Goal: Check status: Check status

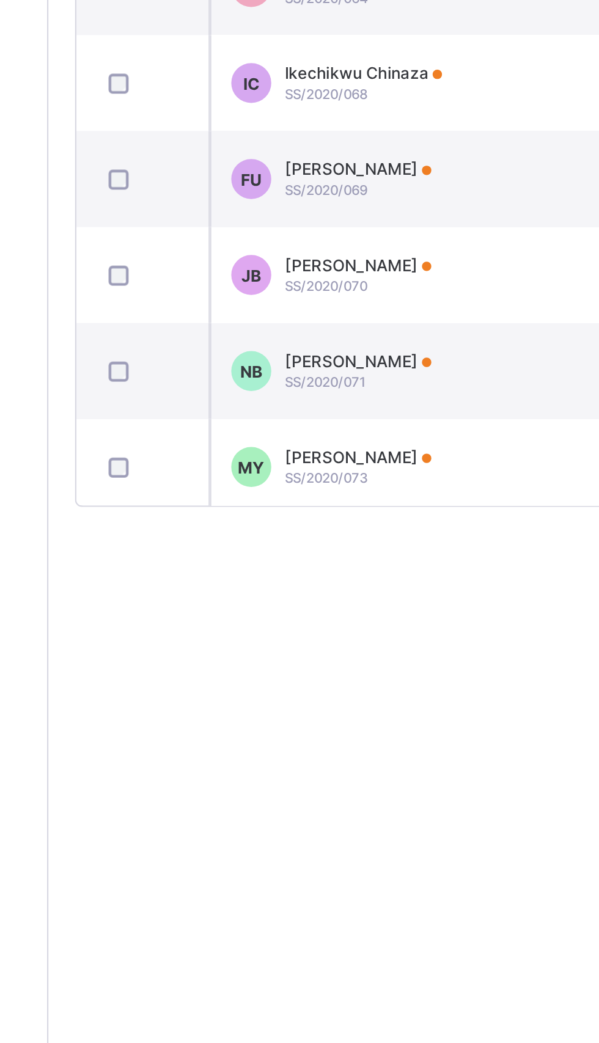
scroll to position [0, 45]
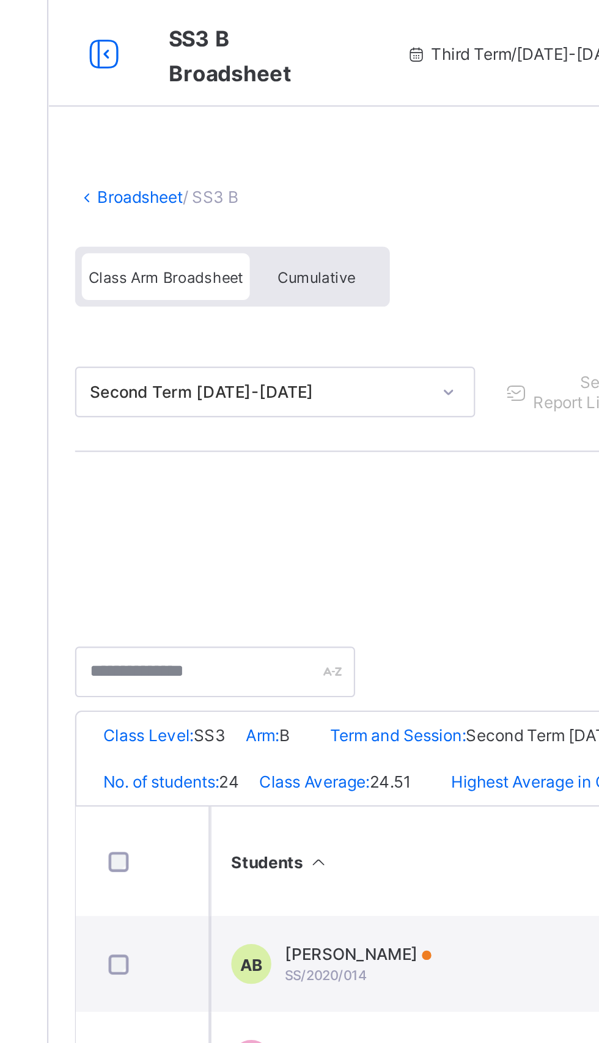
click at [183, 89] on link "Broadsheet" at bounding box center [188, 90] width 39 height 9
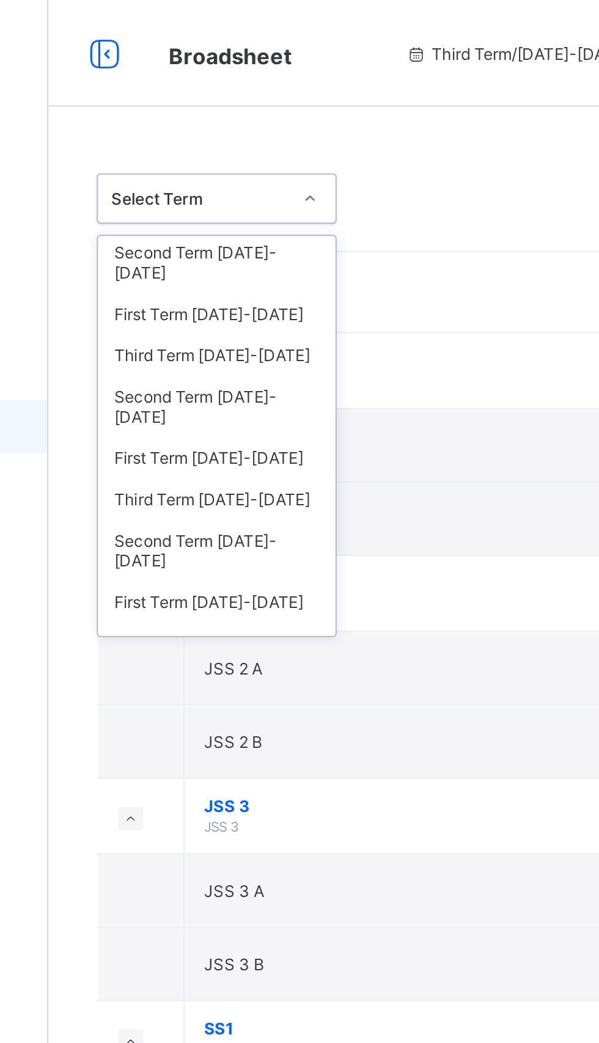
scroll to position [87, 0]
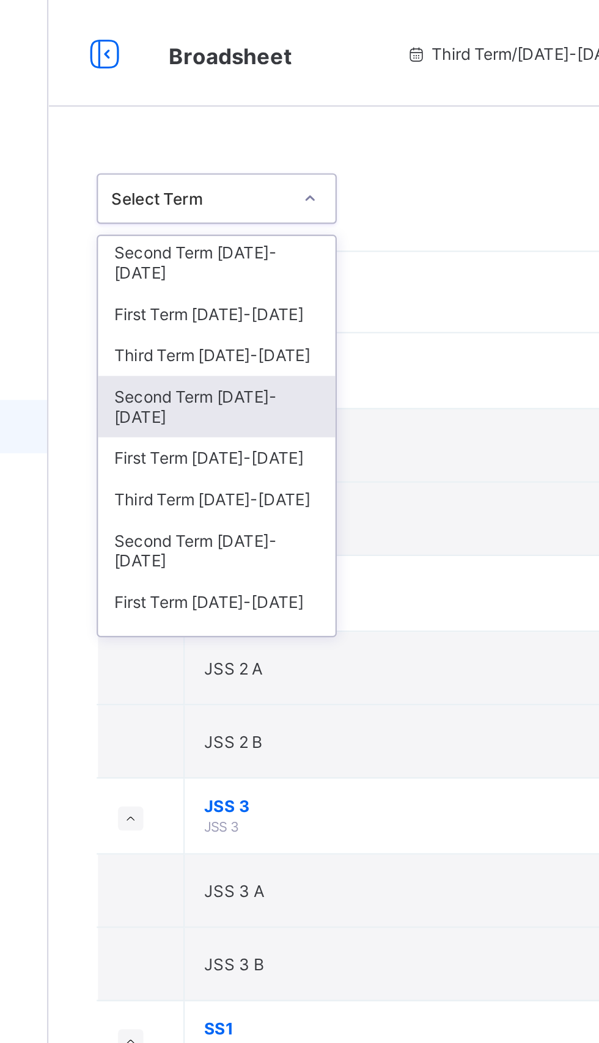
click at [224, 172] on div "Second Term [DATE]-[DATE]" at bounding box center [223, 186] width 109 height 28
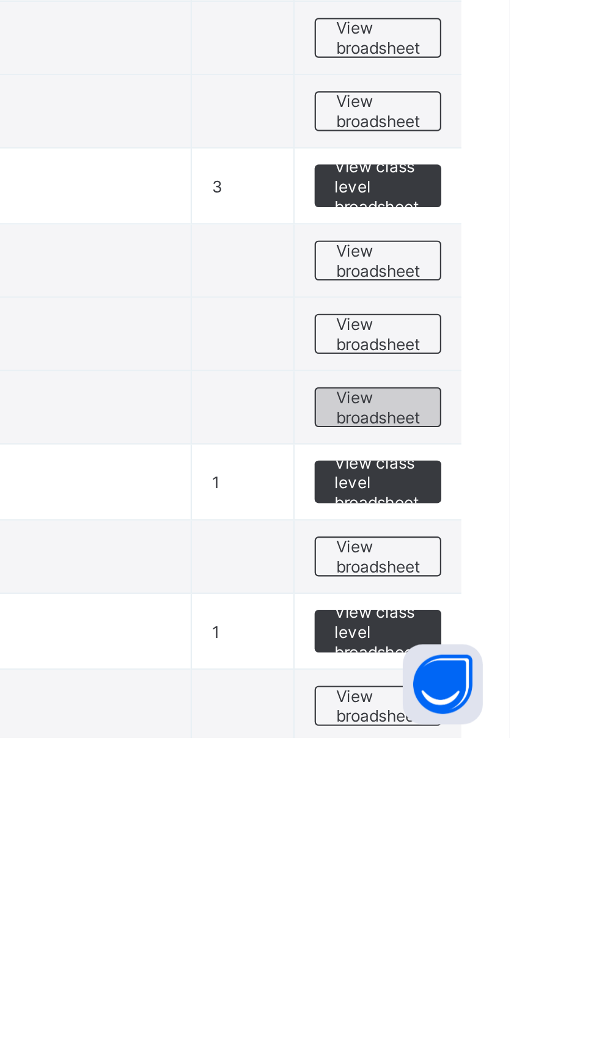
click at [538, 889] on span "View broadsheet" at bounding box center [539, 892] width 39 height 18
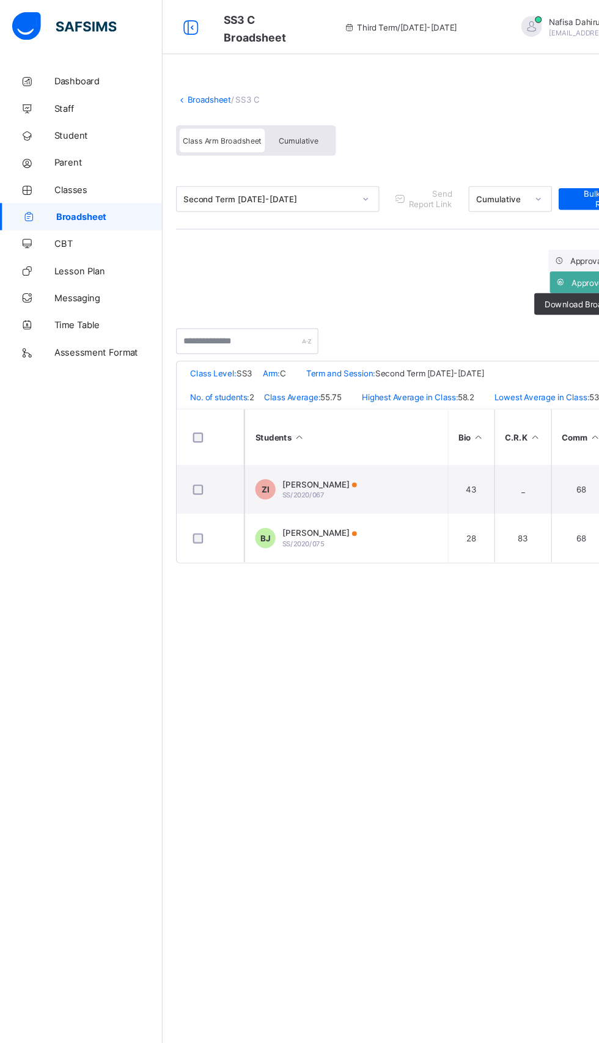
click at [180, 88] on link "Broadsheet" at bounding box center [188, 90] width 39 height 9
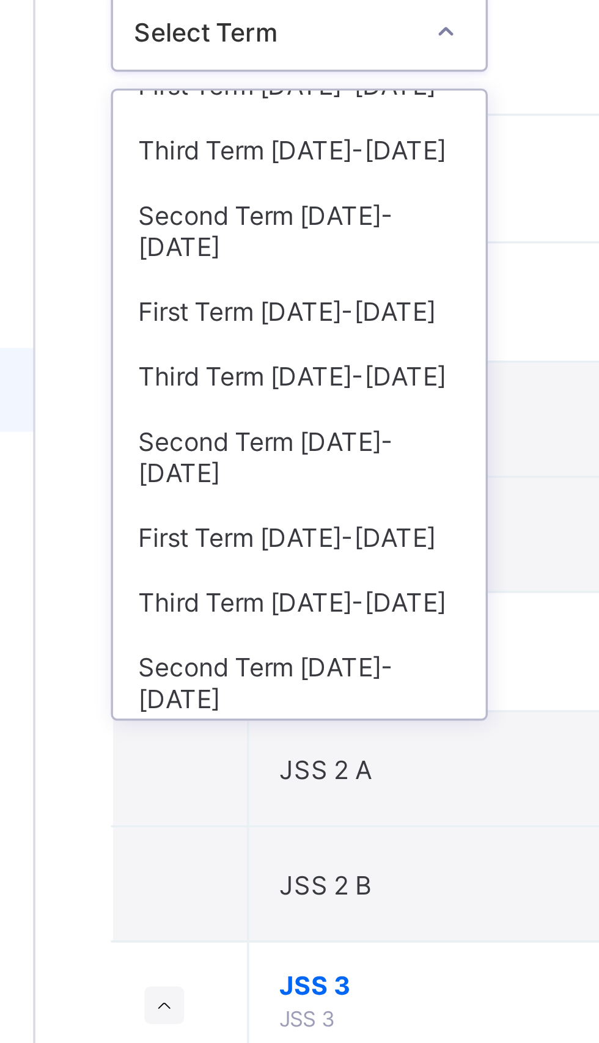
scroll to position [69, 0]
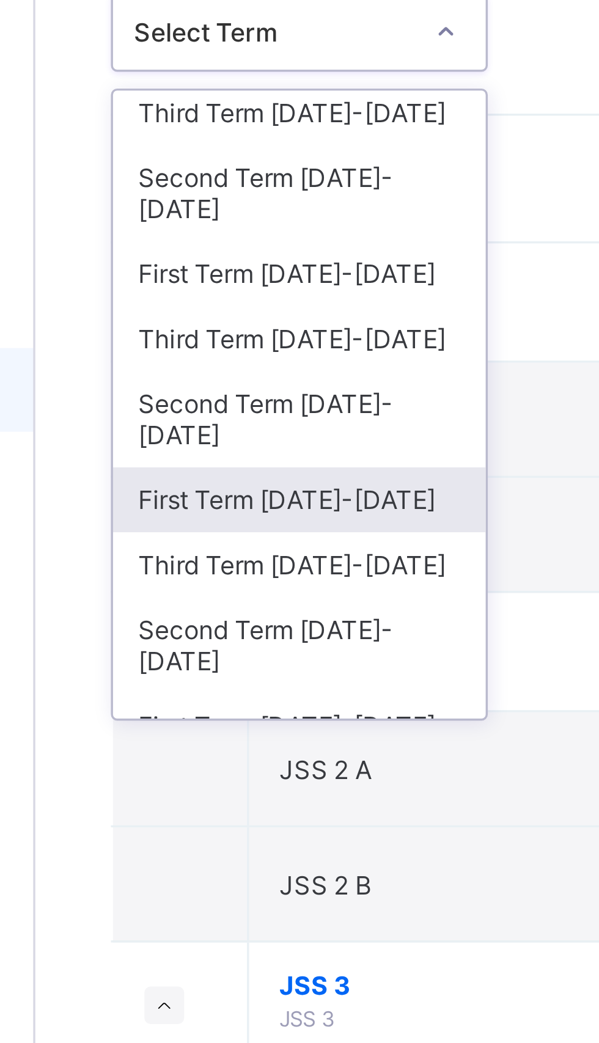
click at [205, 218] on div "First Term [DATE]-[DATE]" at bounding box center [223, 227] width 109 height 19
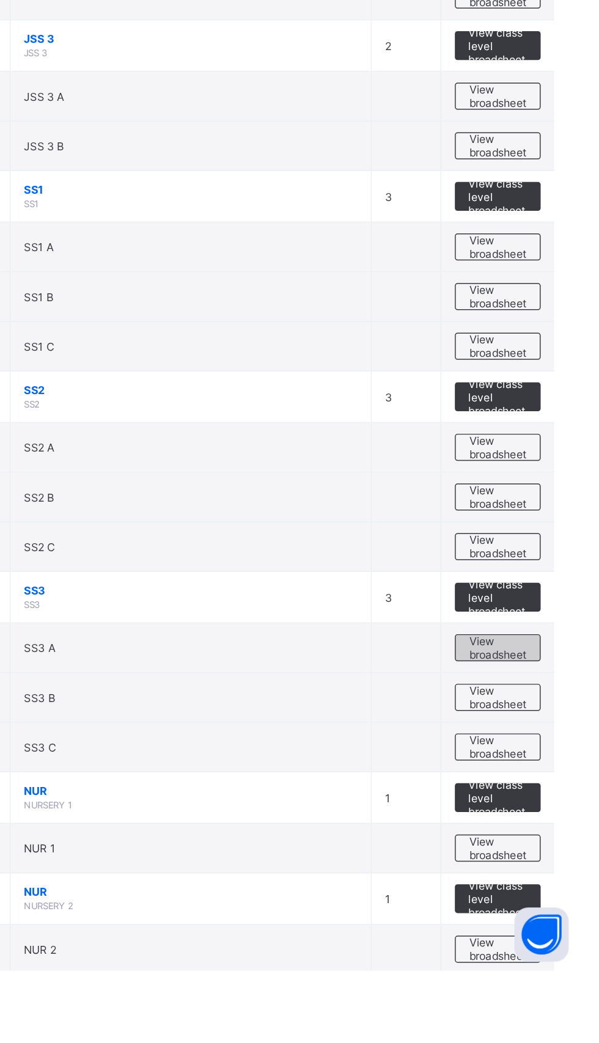
click at [539, 826] on span "View broadsheet" at bounding box center [539, 824] width 39 height 18
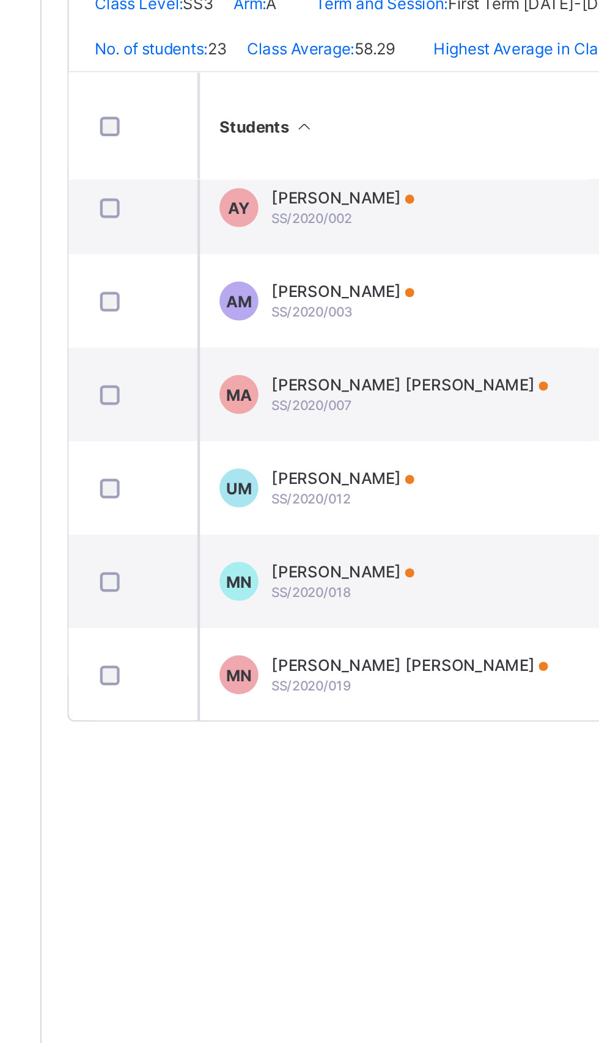
scroll to position [0, 136]
